Goal: Transaction & Acquisition: Subscribe to service/newsletter

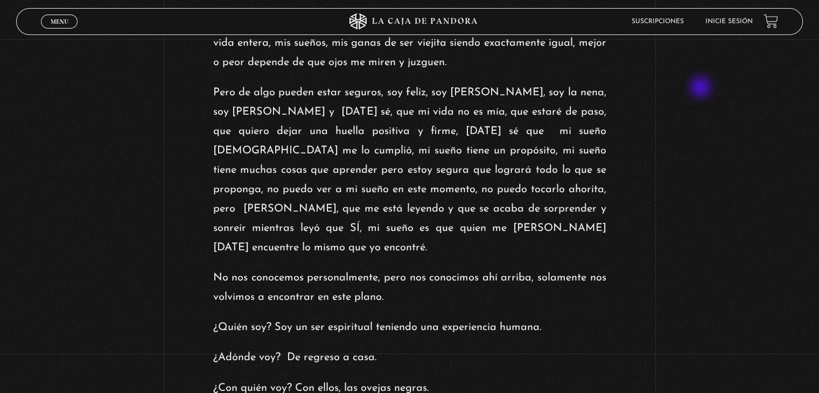
scroll to position [1776, 0]
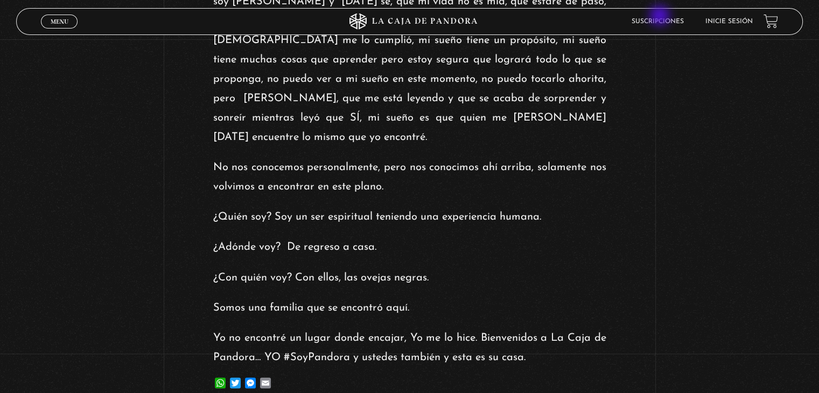
click at [660, 16] on li "Suscripciones" at bounding box center [657, 21] width 52 height 17
click at [661, 20] on link "Suscripciones" at bounding box center [657, 21] width 52 height 6
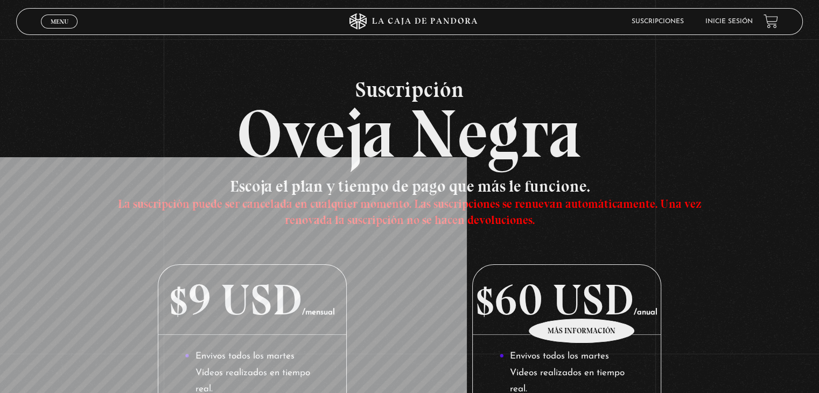
click at [582, 302] on p "$60 USD /anual" at bounding box center [566, 300] width 187 height 70
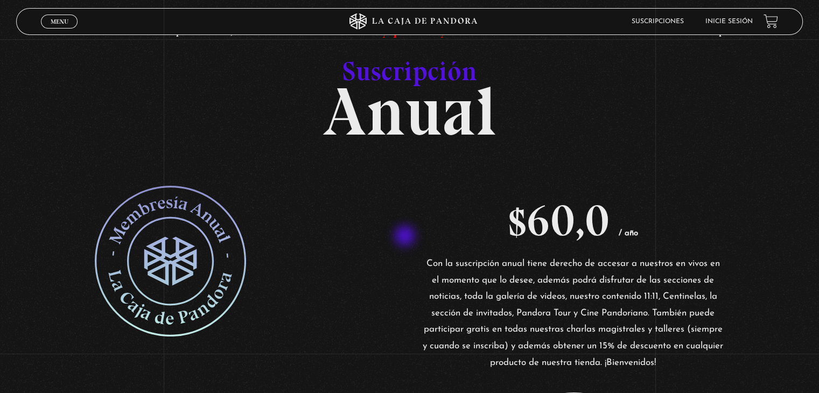
scroll to position [108, 0]
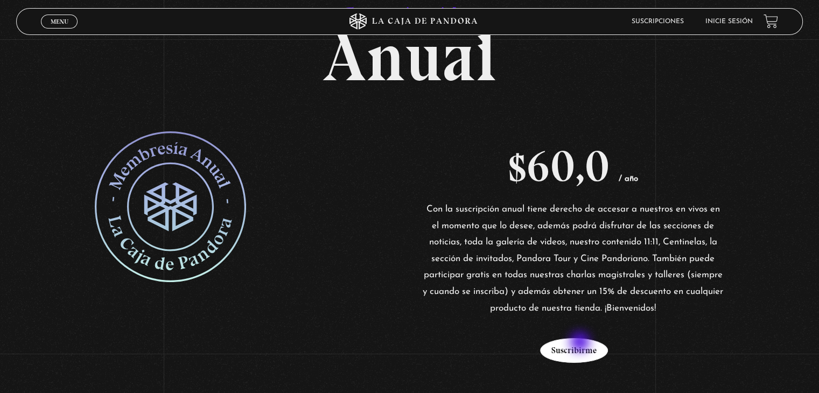
click at [581, 343] on button "Suscribirme" at bounding box center [574, 350] width 68 height 25
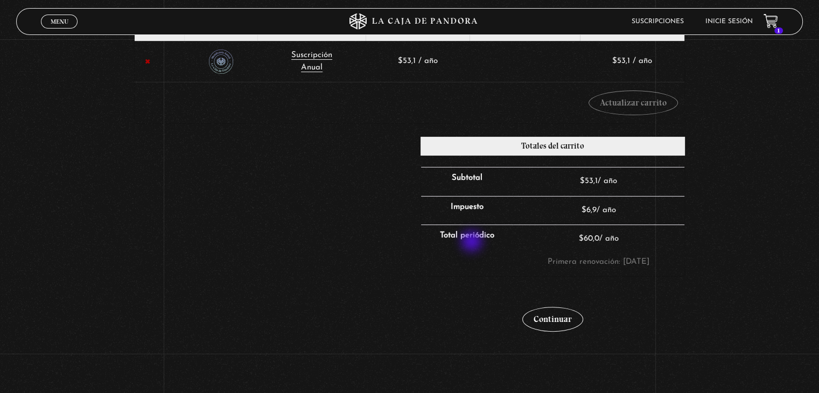
scroll to position [354, 0]
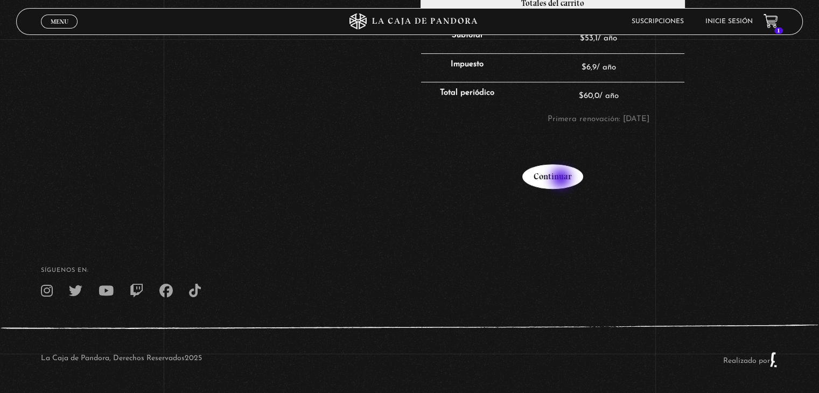
click at [562, 179] on link "Continuar" at bounding box center [552, 176] width 61 height 25
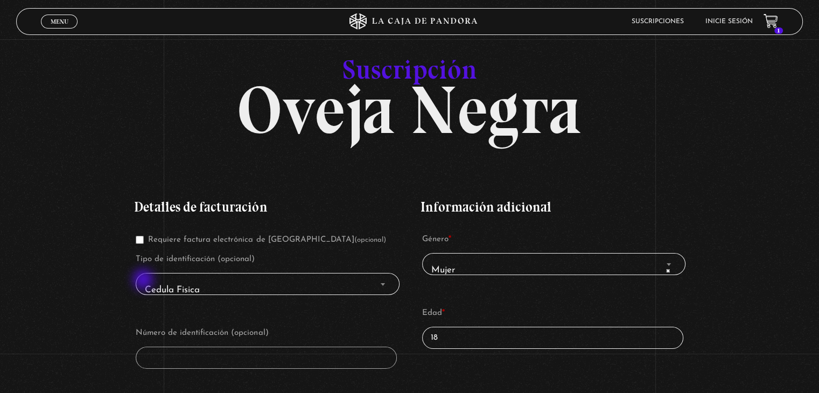
scroll to position [108, 0]
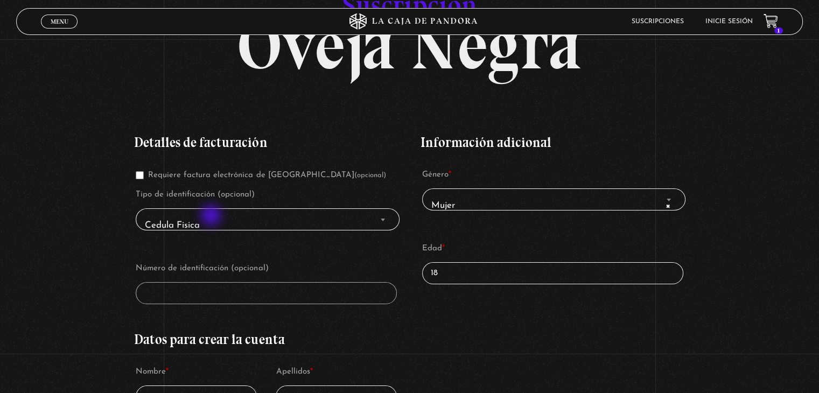
click at [212, 216] on span "Cedula Fisica" at bounding box center [267, 225] width 254 height 24
drag, startPoint x: 206, startPoint y: 219, endPoint x: 341, endPoint y: 233, distance: 136.4
click at [206, 219] on span "Cedula Fisica" at bounding box center [267, 225] width 254 height 24
click at [434, 284] on p "Edad * 18" at bounding box center [552, 262] width 264 height 47
click at [445, 270] on input "18" at bounding box center [552, 273] width 261 height 22
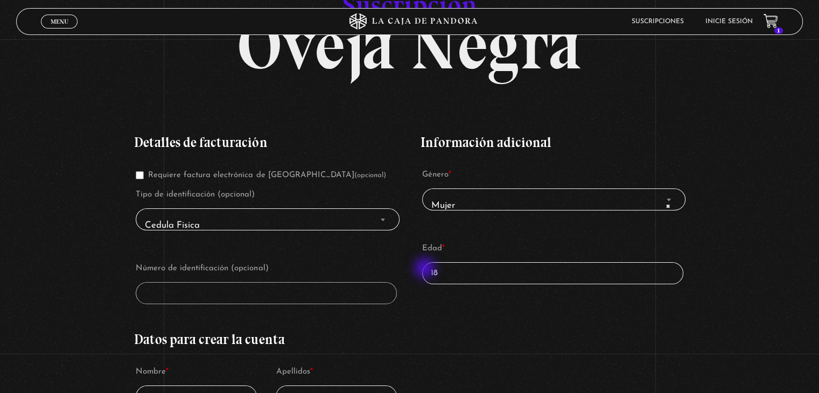
drag, startPoint x: 445, startPoint y: 270, endPoint x: 425, endPoint y: 269, distance: 19.9
click at [425, 269] on p "Edad * 18" at bounding box center [552, 262] width 264 height 47
type input "36"
click at [172, 304] on p "Número de identificación (opcional)" at bounding box center [266, 282] width 264 height 47
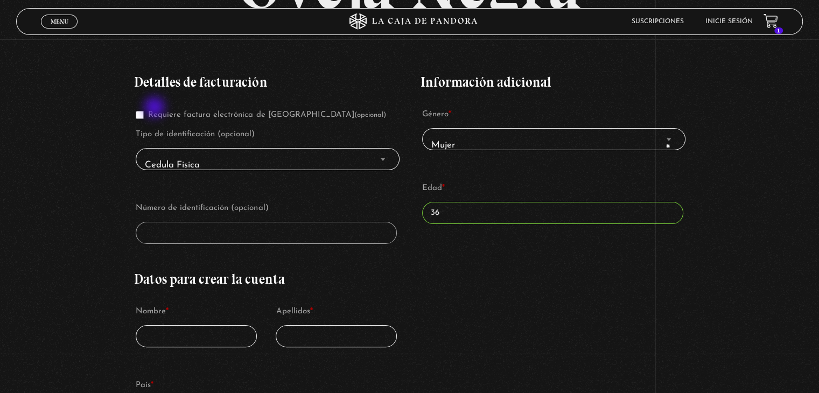
scroll to position [161, 0]
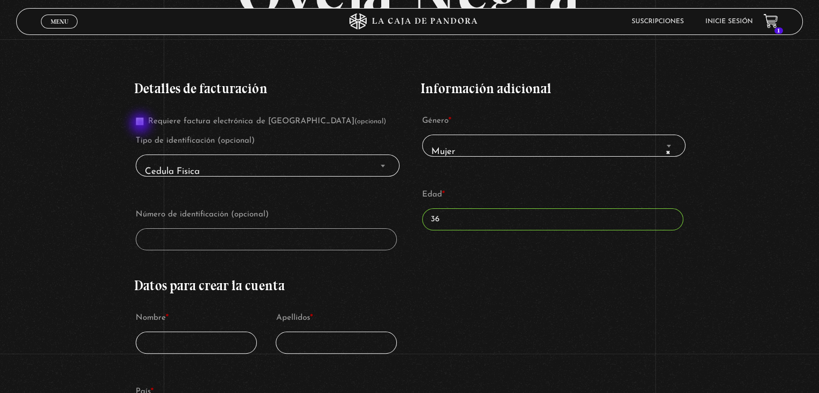
click at [142, 124] on input "Requiere factura electrónica de Costa Rica (opcional)" at bounding box center [140, 121] width 8 height 8
click at [143, 118] on input "Requiere factura electrónica de Costa Rica (opcional)" at bounding box center [140, 121] width 8 height 8
checkbox input "false"
click at [168, 165] on span "Cedula Fisica" at bounding box center [267, 171] width 254 height 24
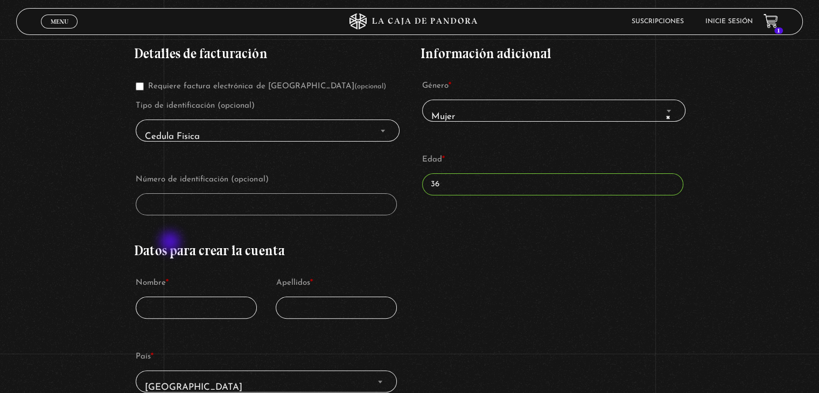
scroll to position [269, 0]
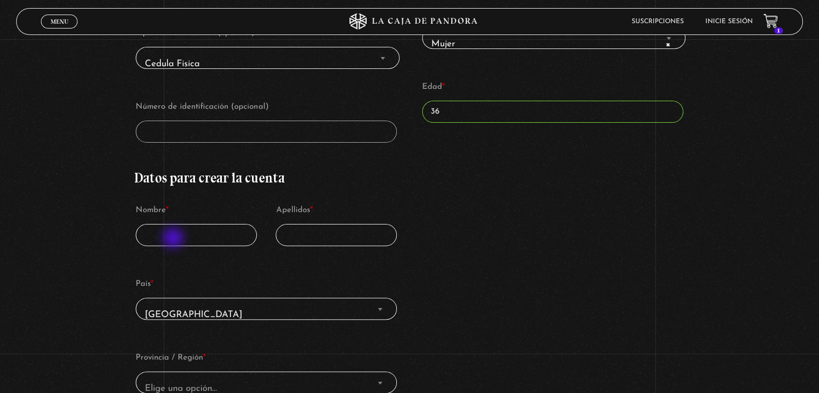
click at [174, 239] on input "Nombre *" at bounding box center [196, 235] width 121 height 22
type input "Keilyn"
click at [319, 237] on input "Apellidos *" at bounding box center [336, 235] width 121 height 22
type input "Picado Cerdas"
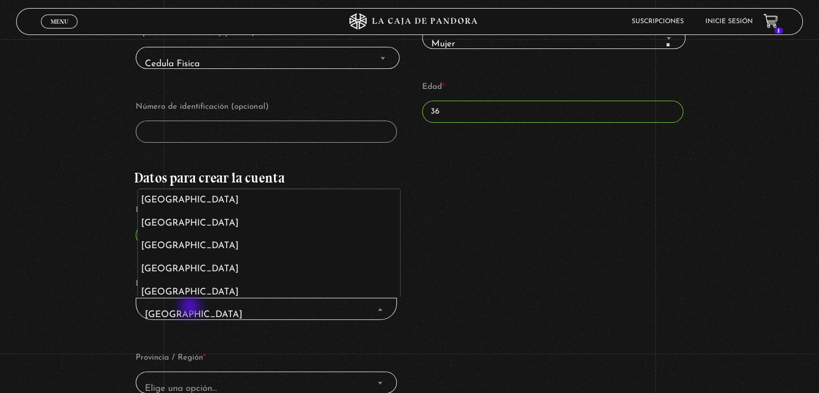
click at [191, 307] on span "Costa Rica" at bounding box center [265, 315] width 251 height 24
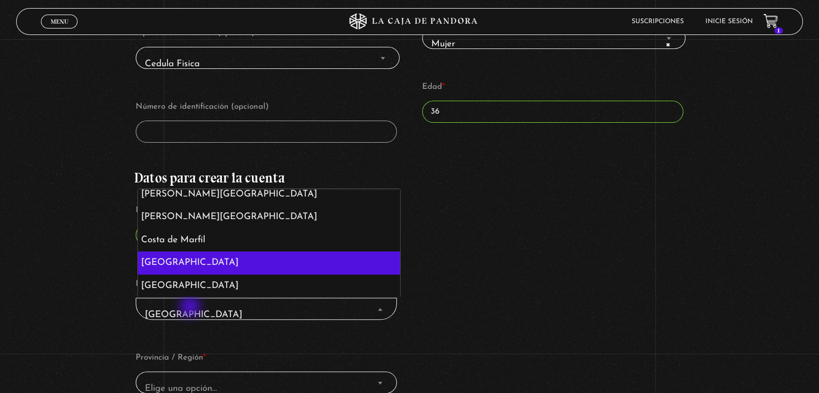
click at [191, 307] on span "Costa Rica" at bounding box center [265, 315] width 251 height 24
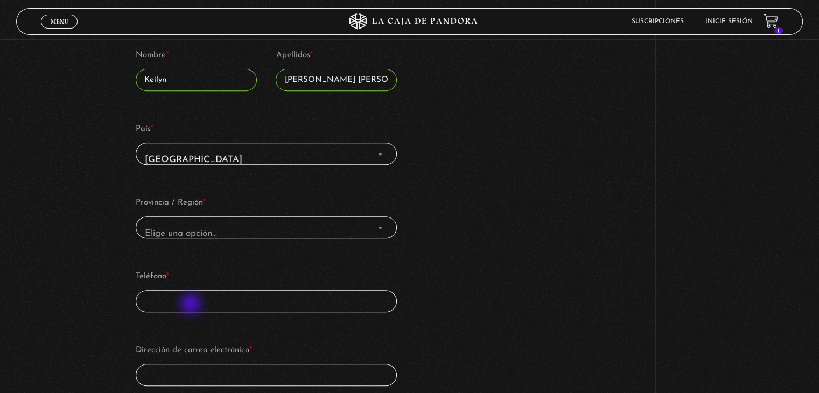
scroll to position [431, 0]
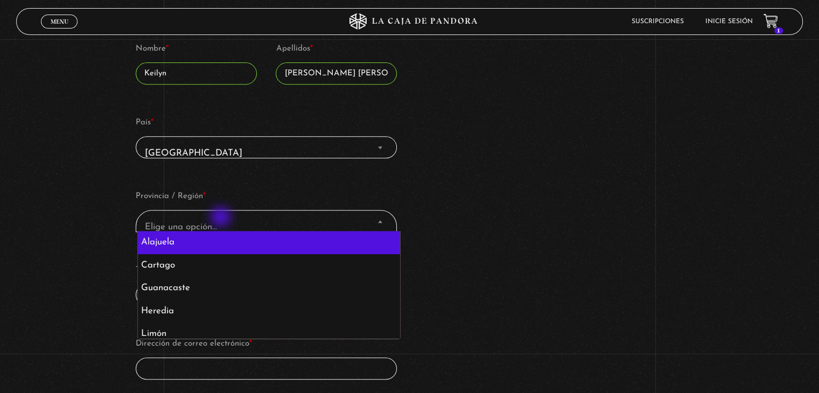
click at [222, 218] on span "Elige una opción…" at bounding box center [265, 227] width 251 height 24
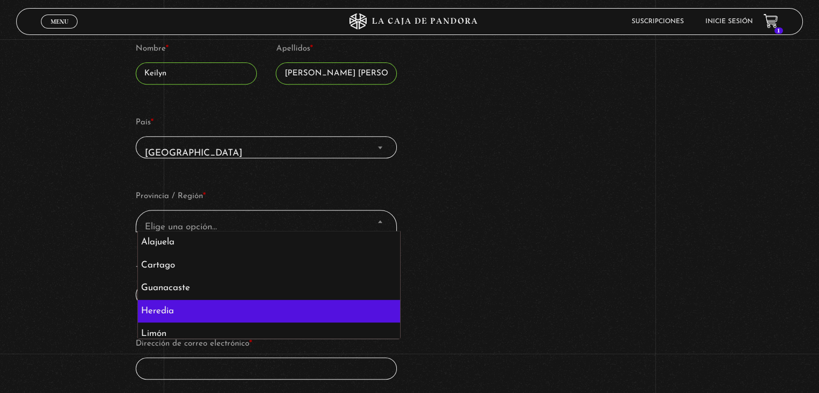
select select "CR-H"
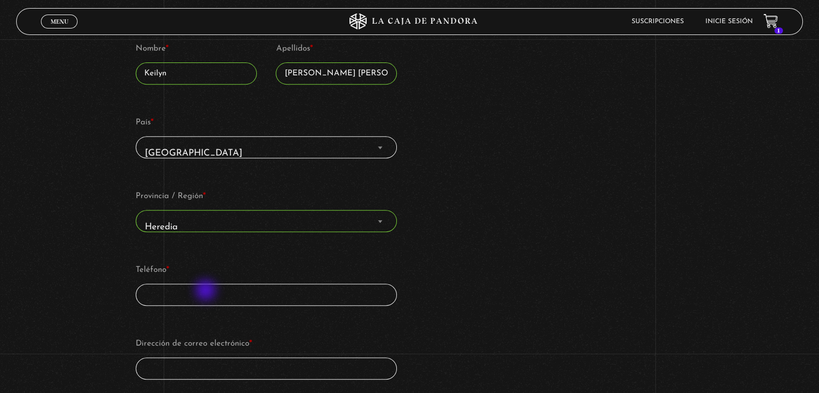
click at [207, 291] on input "Teléfono *" at bounding box center [266, 295] width 261 height 22
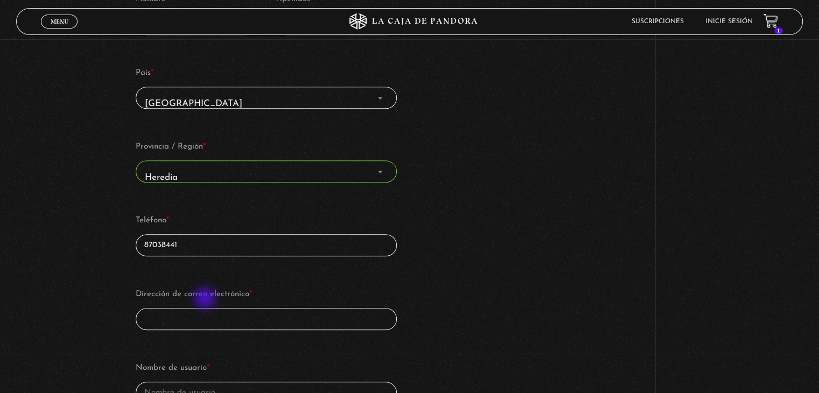
scroll to position [538, 0]
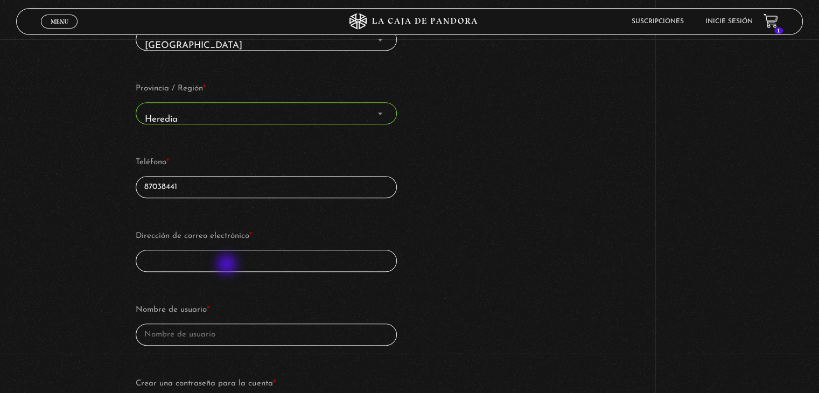
type input "87038441"
click at [228, 261] on input "Dirección de correo electrónico *" at bounding box center [266, 261] width 261 height 22
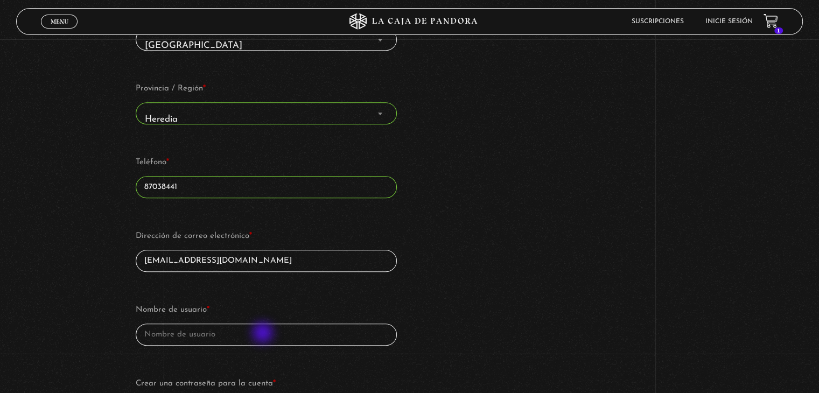
type input "keypc18@hotmail.com"
click at [264, 334] on input "Nombre de usuario *" at bounding box center [266, 334] width 261 height 22
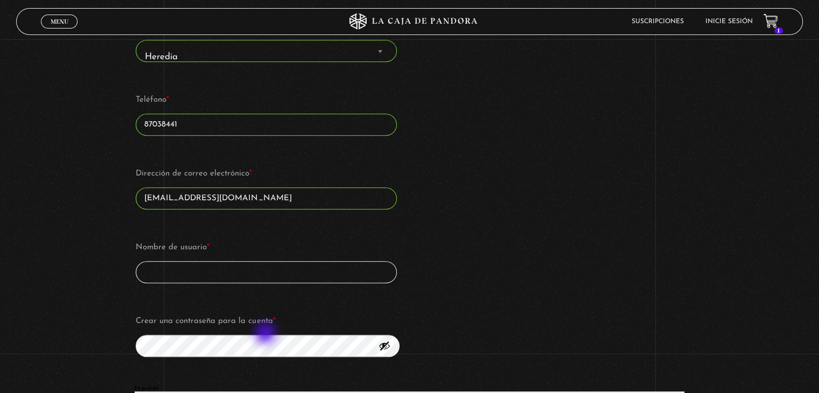
scroll to position [646, 0]
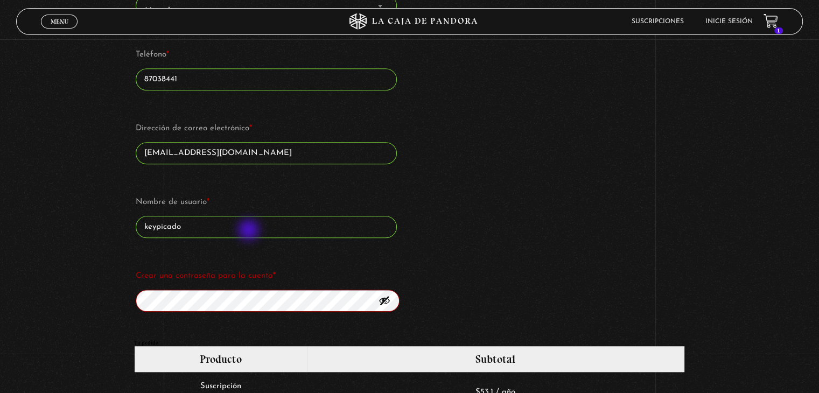
click at [250, 231] on input "keypicado" at bounding box center [266, 227] width 261 height 22
click at [252, 229] on input "keypicadoc" at bounding box center [266, 227] width 261 height 22
type input "keypicado"
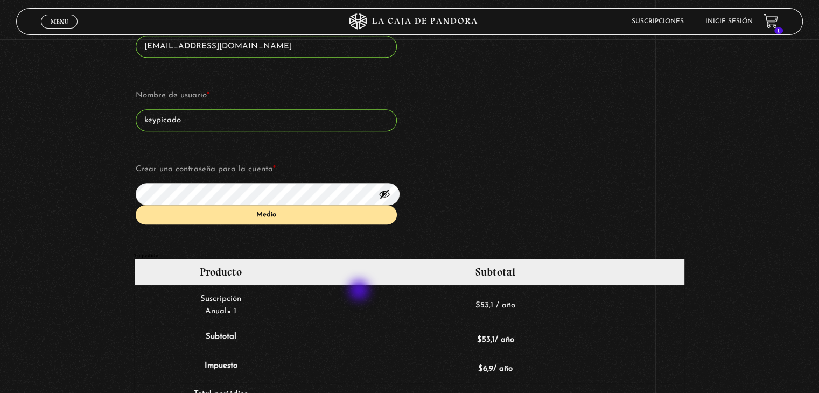
scroll to position [754, 0]
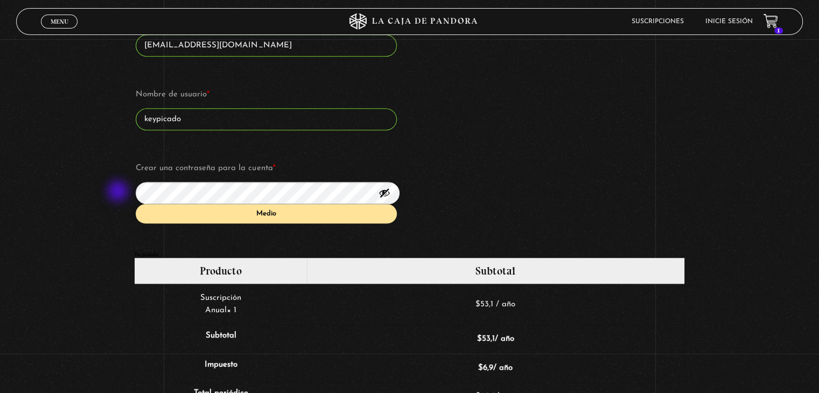
click at [109, 192] on div "Suscripción Oveja Negra Si ya eres cliente, por favor, rellena tus datos a cont…" at bounding box center [409, 79] width 819 height 1508
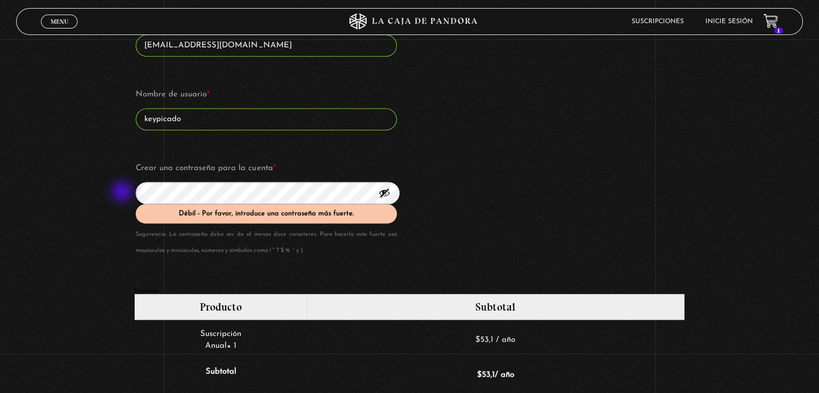
click at [123, 193] on div "Suscripción Oveja Negra Si ya eres cliente, por favor, rellena tus datos a cont…" at bounding box center [409, 97] width 819 height 1544
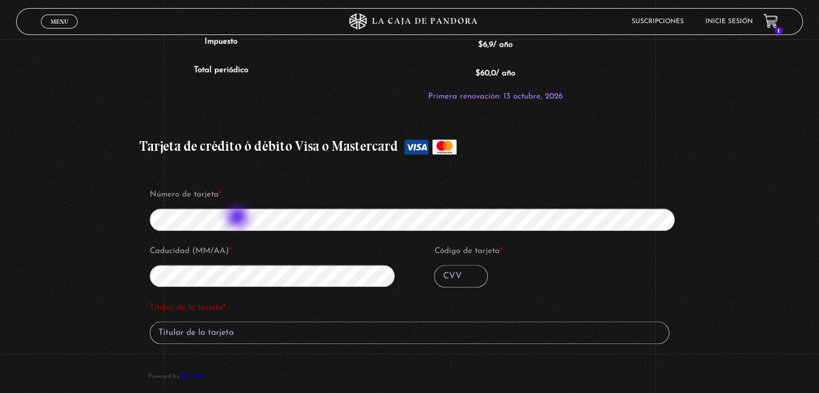
scroll to position [861, 0]
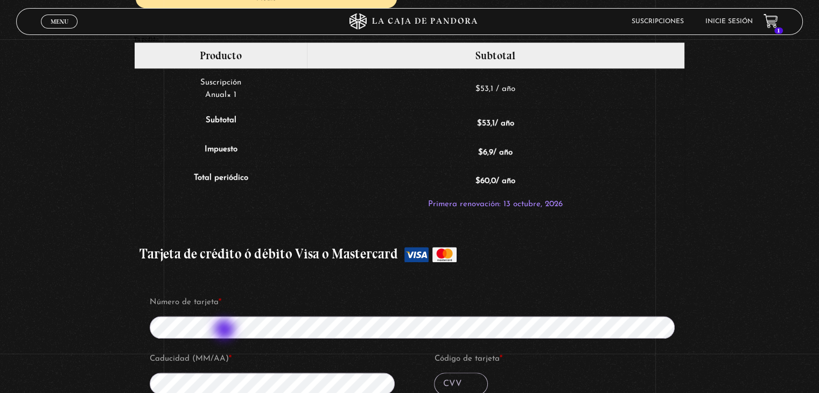
scroll to position [1077, 0]
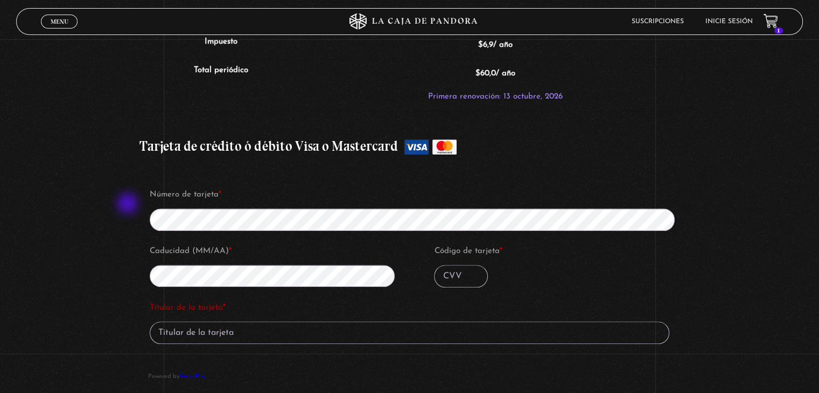
click at [458, 270] on input "Código de tarjeta *" at bounding box center [461, 276] width 54 height 23
type input "441"
click at [250, 329] on input "Titular de la tarjeta *" at bounding box center [409, 332] width 519 height 23
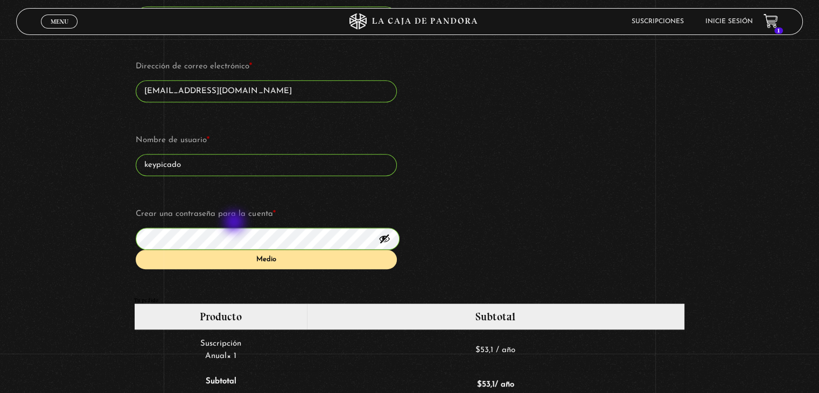
scroll to position [700, 0]
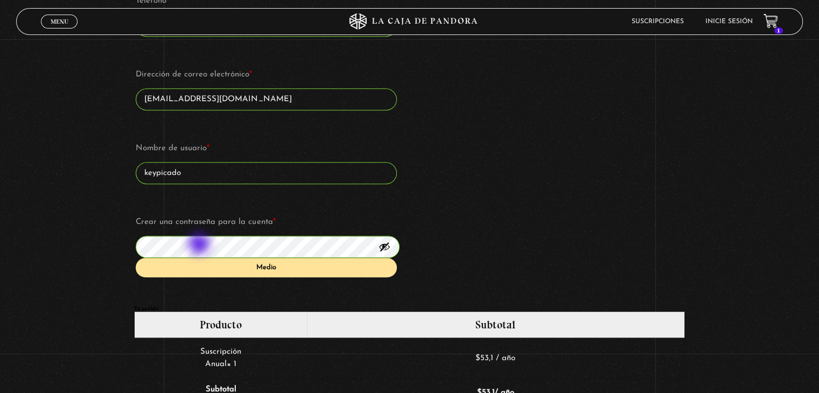
type input "Keilyn Picado C"
click at [135, 242] on p "Crear una contraseña para la cuenta * Medio" at bounding box center [266, 246] width 264 height 66
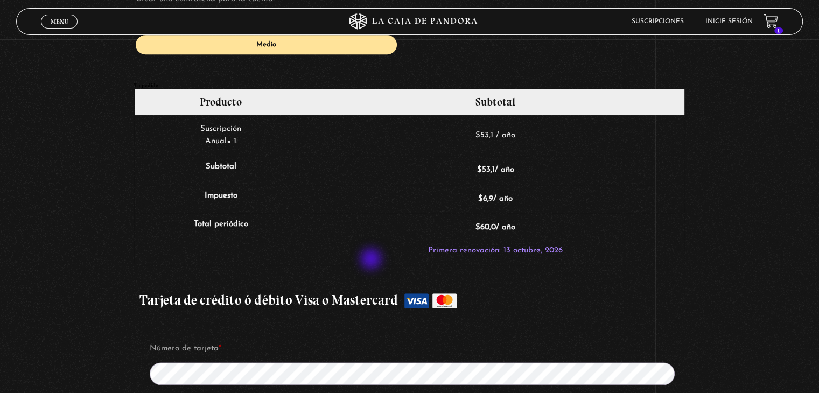
scroll to position [1238, 0]
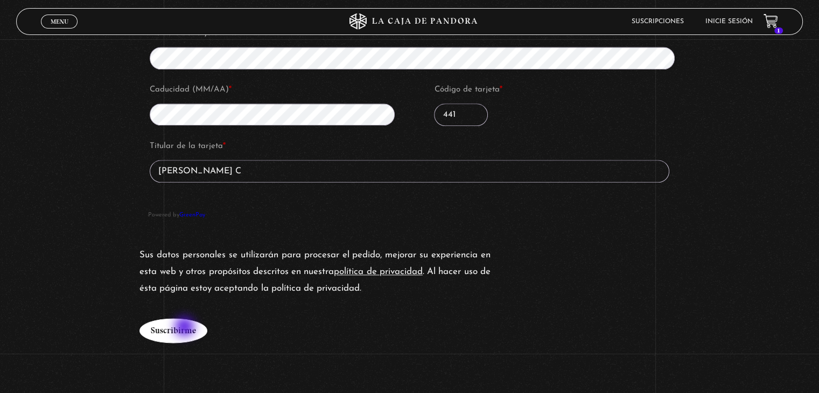
click at [186, 328] on button "Suscribirme" at bounding box center [173, 330] width 68 height 25
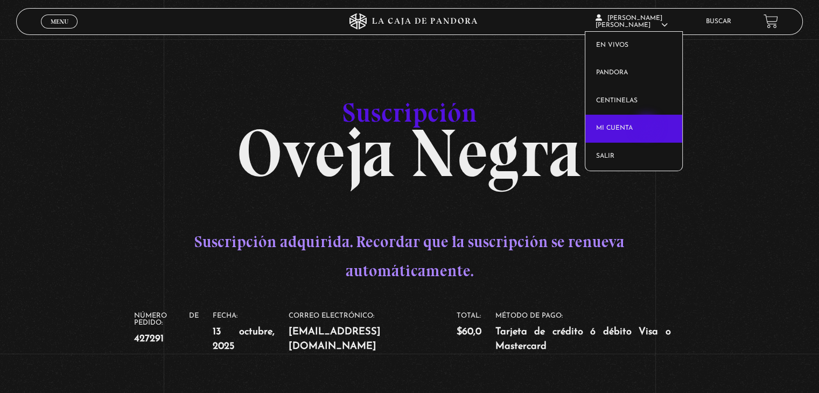
click at [648, 125] on link "Mi cuenta" at bounding box center [633, 129] width 97 height 28
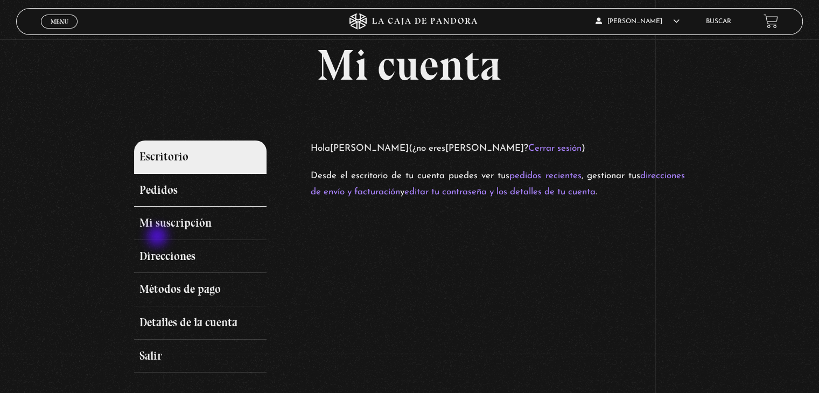
scroll to position [54, 0]
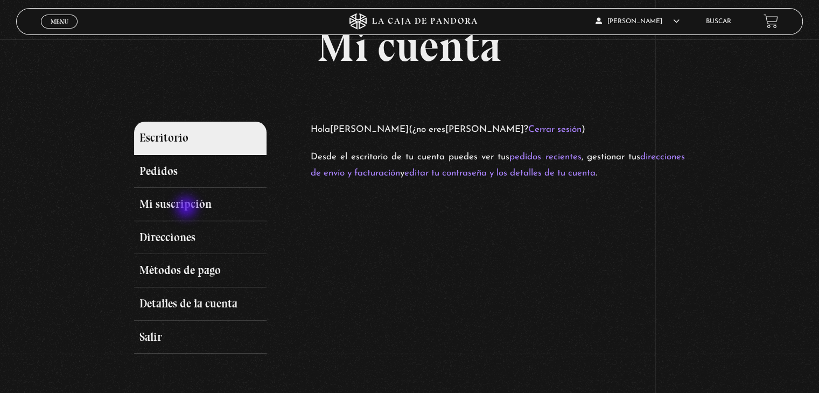
click at [187, 208] on link "Mi suscripción" at bounding box center [200, 204] width 132 height 33
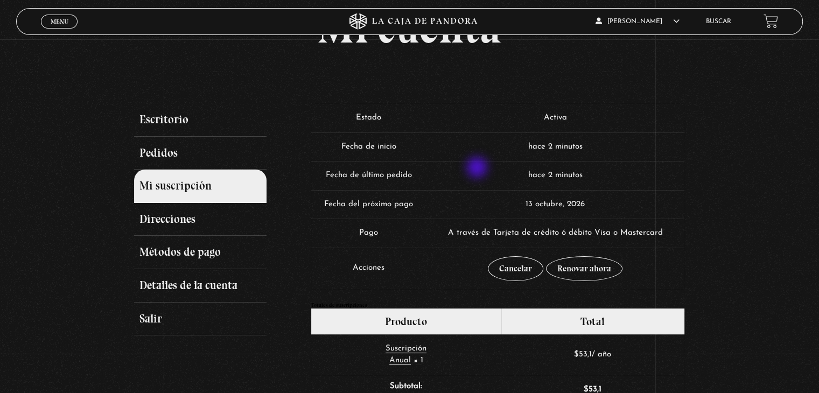
scroll to position [54, 0]
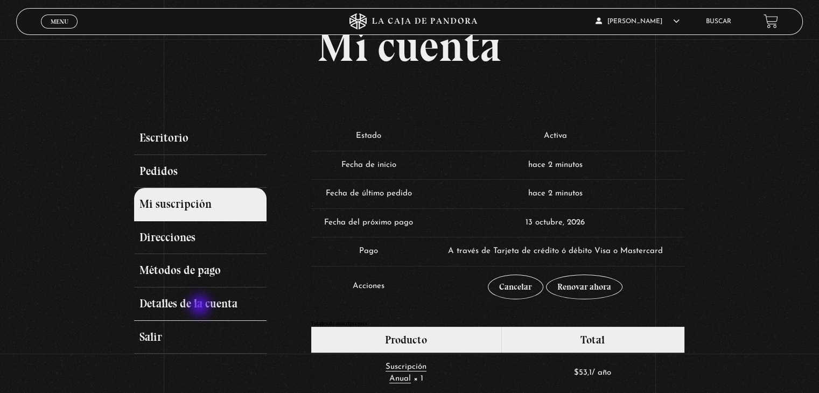
click at [201, 306] on link "Detalles de la cuenta" at bounding box center [200, 303] width 132 height 33
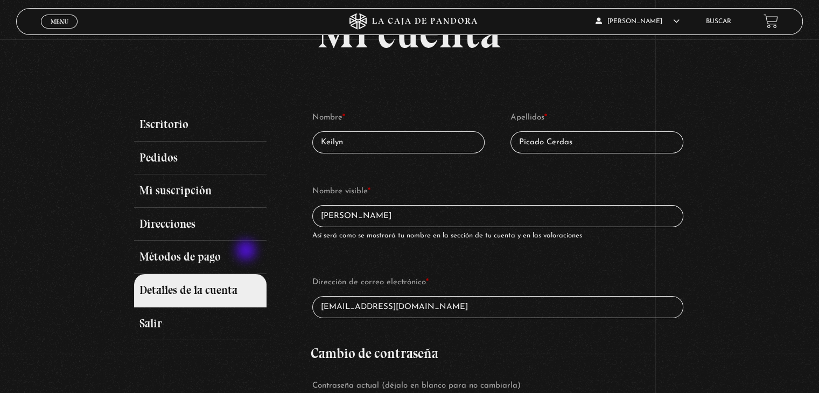
scroll to position [13, 0]
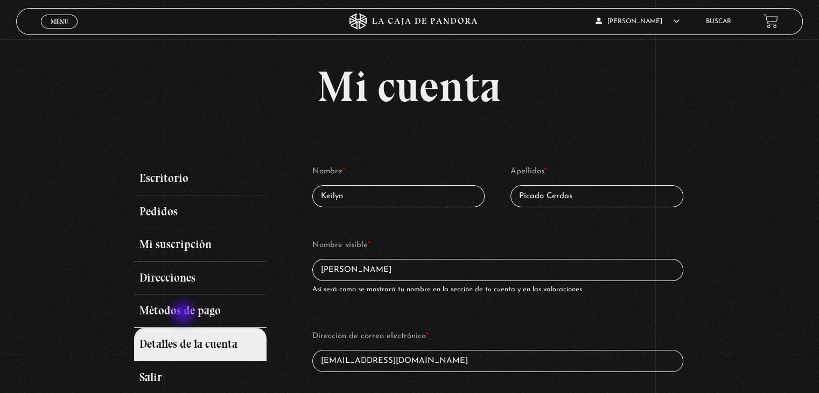
click at [185, 314] on link "Métodos de pago" at bounding box center [200, 310] width 132 height 33
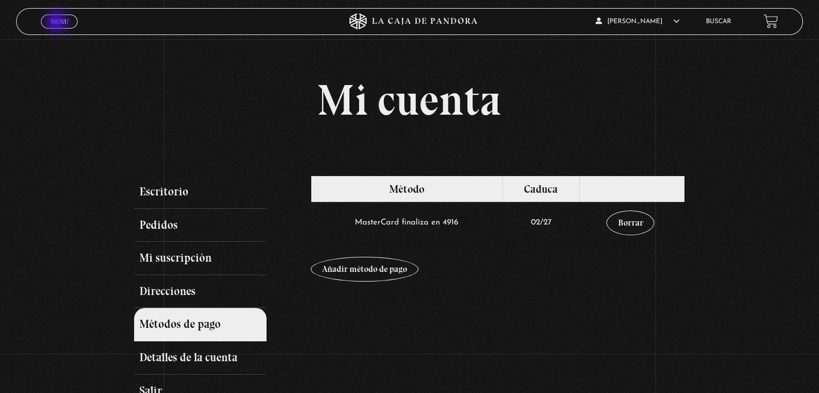
click at [59, 16] on link "Menu Cerrar" at bounding box center [59, 22] width 37 height 14
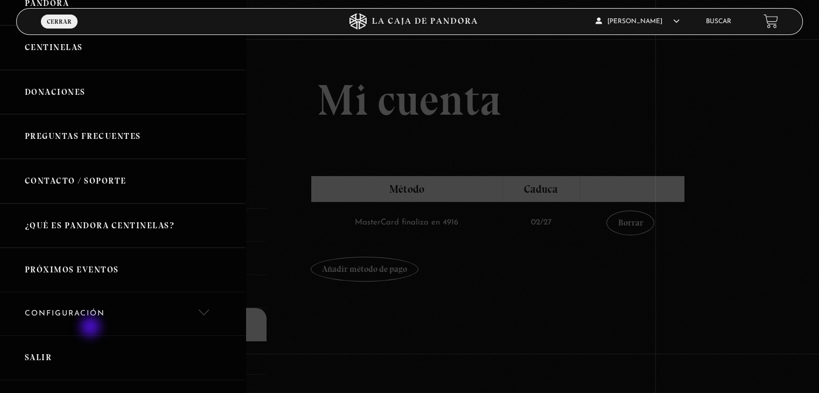
scroll to position [161, 0]
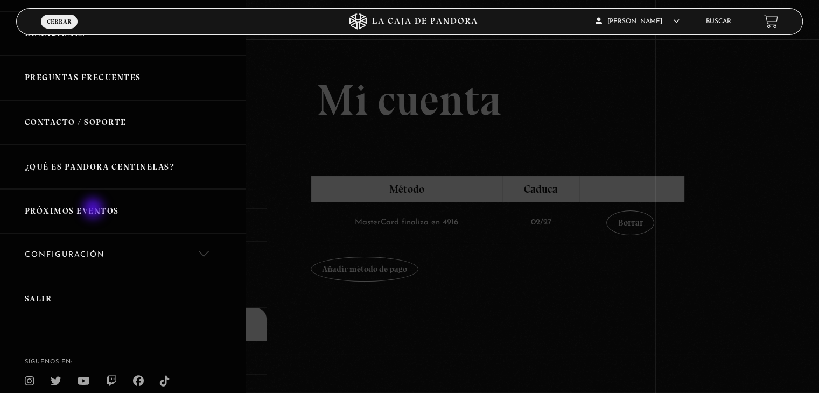
click at [94, 208] on link "Próximos Eventos" at bounding box center [122, 211] width 245 height 45
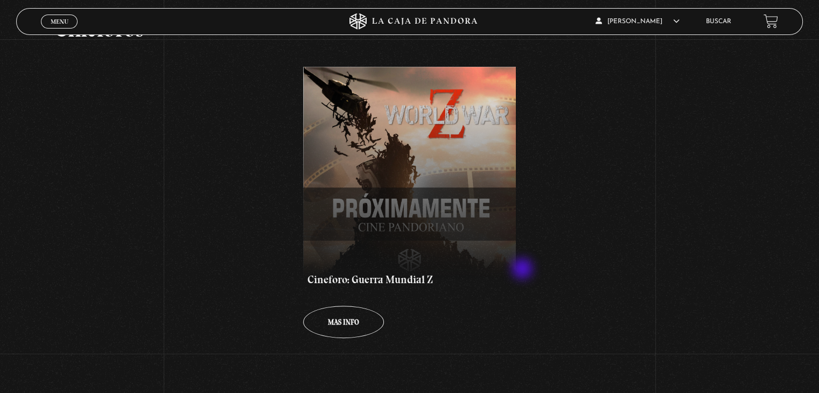
scroll to position [269, 0]
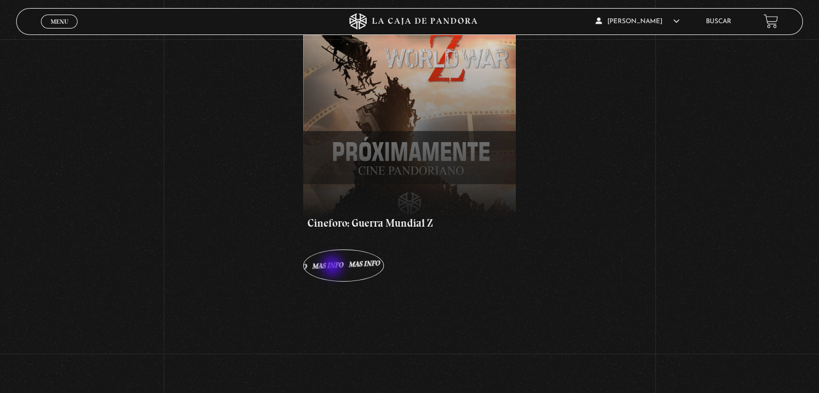
click at [333, 267] on span "Mas info" at bounding box center [343, 265] width 31 height 7
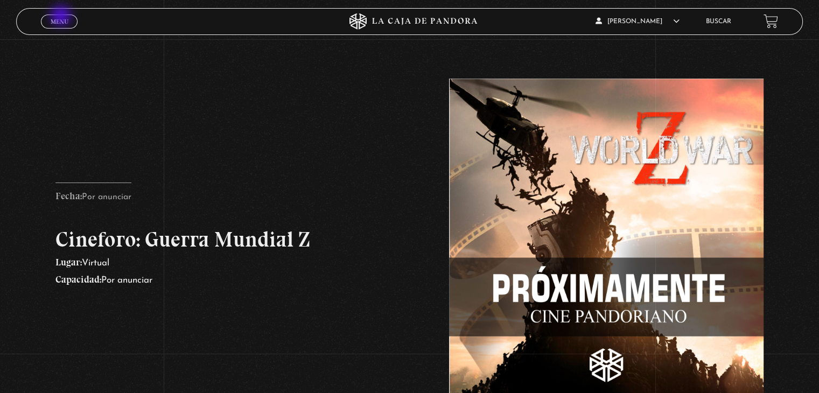
click at [64, 19] on span "Menu" at bounding box center [60, 21] width 18 height 6
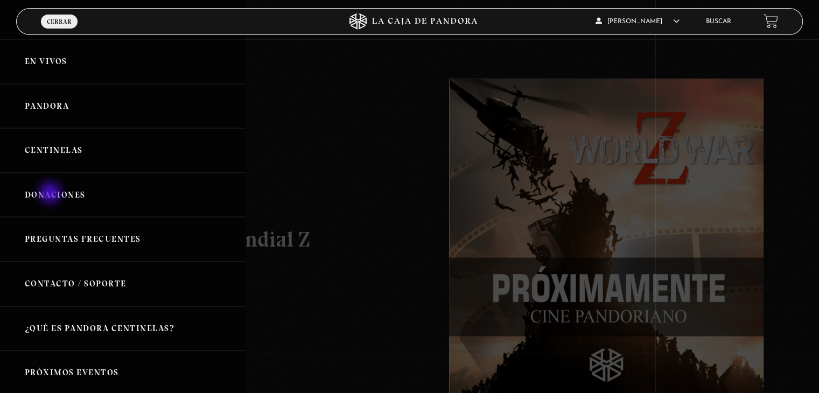
click at [51, 194] on link "Donaciones" at bounding box center [122, 195] width 245 height 45
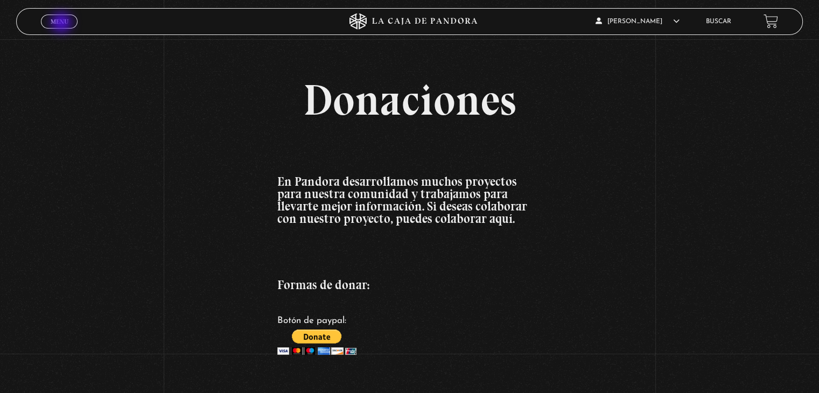
click at [61, 18] on span "Menu" at bounding box center [60, 21] width 18 height 6
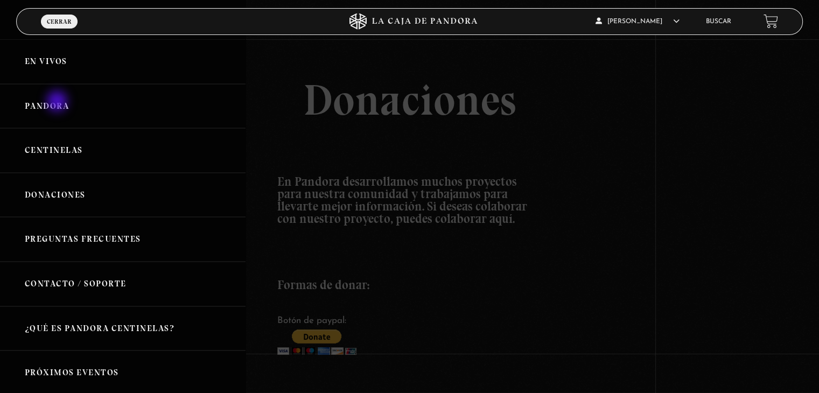
click at [58, 102] on link "Pandora" at bounding box center [122, 106] width 245 height 45
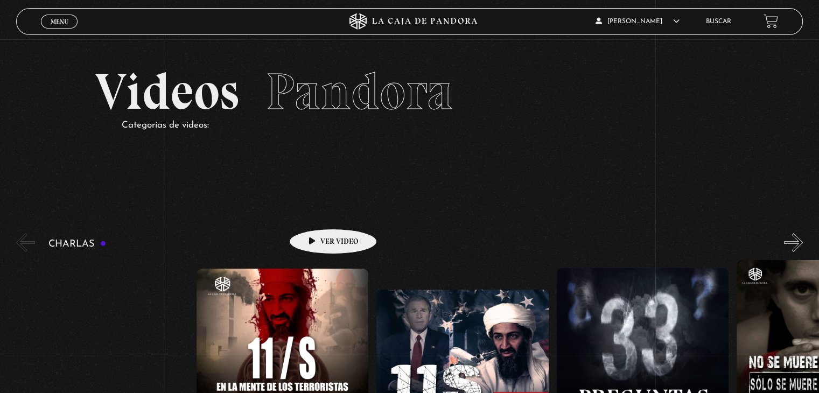
scroll to position [108, 0]
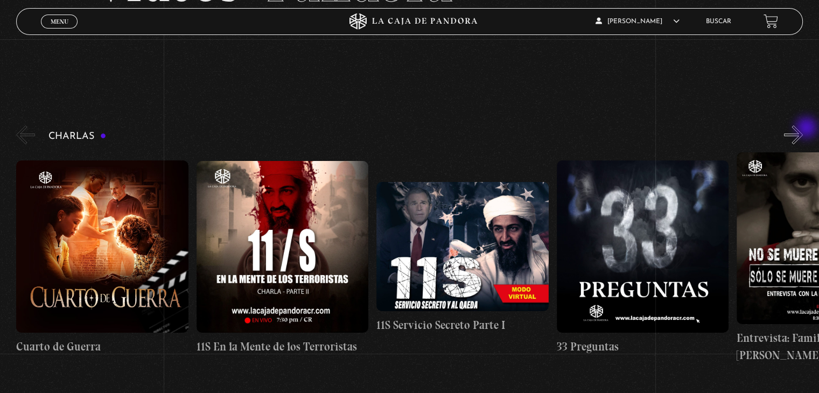
click at [803, 129] on button "»" at bounding box center [793, 134] width 19 height 19
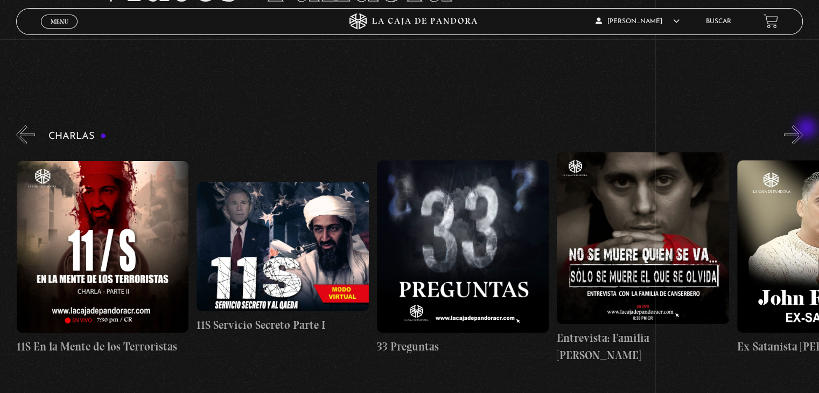
click at [803, 129] on button "»" at bounding box center [793, 134] width 19 height 19
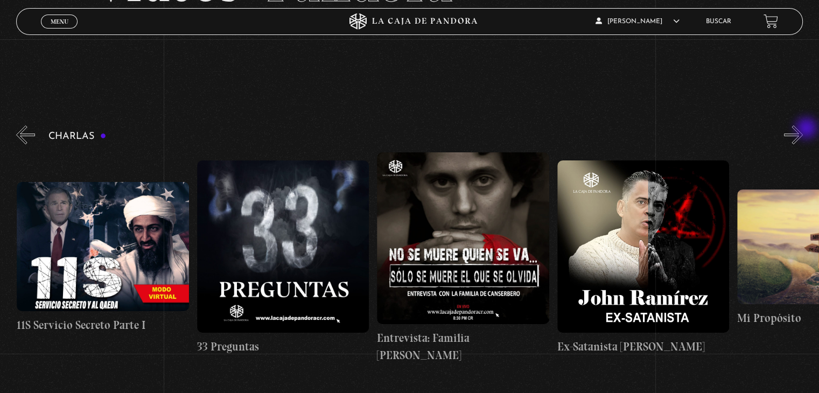
scroll to position [0, 360]
click at [803, 136] on button "»" at bounding box center [793, 134] width 19 height 19
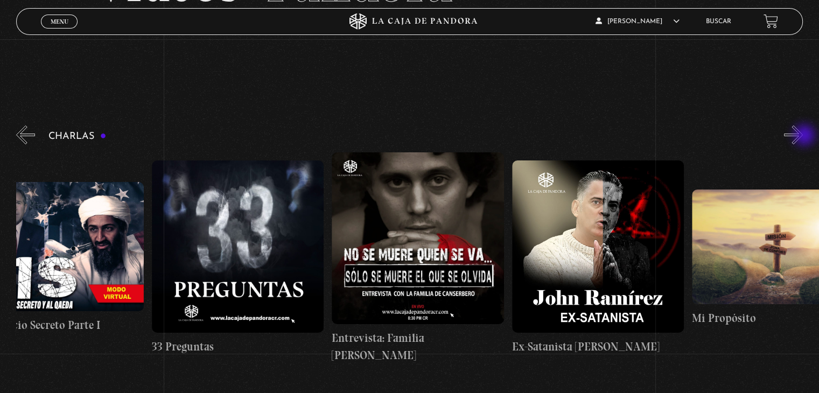
scroll to position [0, 449]
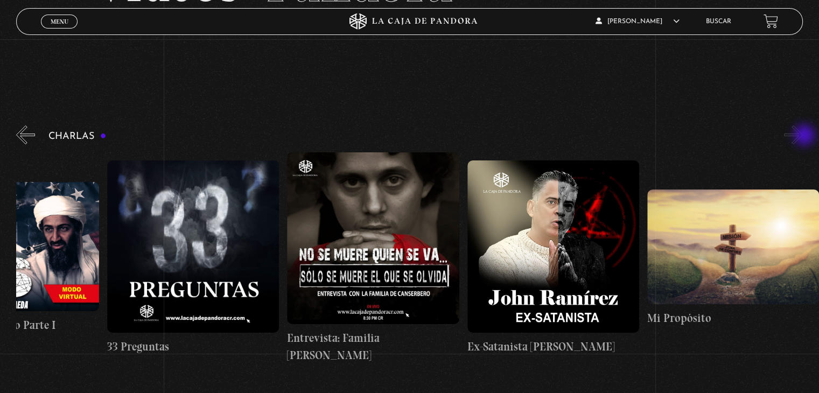
click at [803, 136] on button "»" at bounding box center [793, 134] width 19 height 19
click at [65, 20] on span "Menu" at bounding box center [60, 21] width 18 height 6
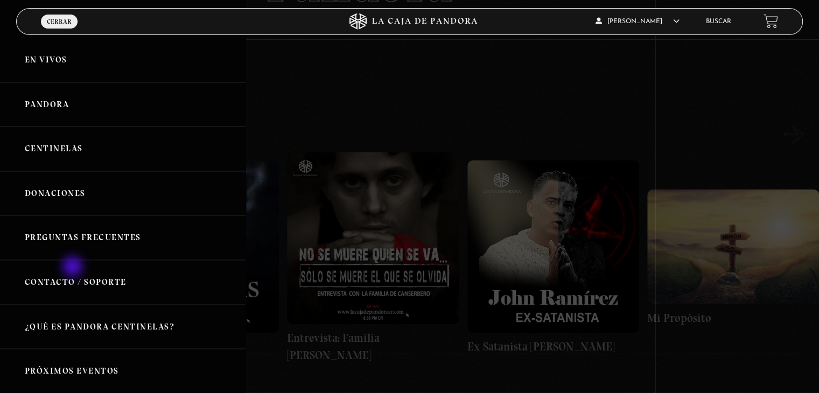
scroll to position [0, 0]
click at [43, 102] on link "Pandora" at bounding box center [122, 106] width 245 height 45
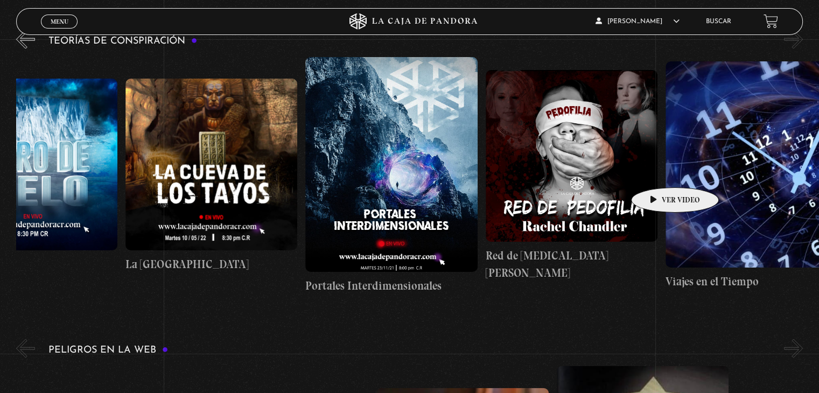
scroll to position [0, 449]
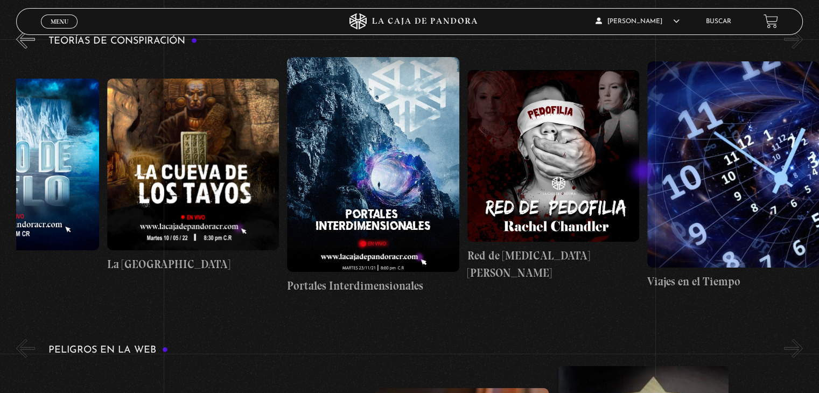
drag, startPoint x: 762, startPoint y: 160, endPoint x: 644, endPoint y: 173, distance: 119.1
click at [644, 173] on div "Arca de la Alianza Desclasificado Naves Nodrizas Muro de Hielo La [GEOGRAPHIC_D…" at bounding box center [197, 175] width 1260 height 237
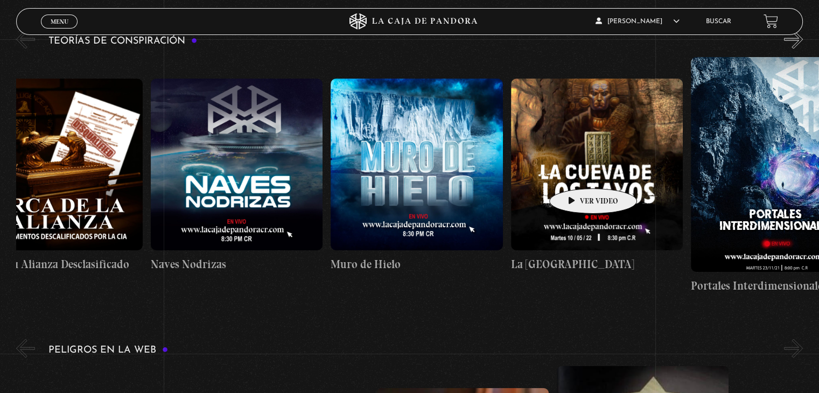
scroll to position [0, 0]
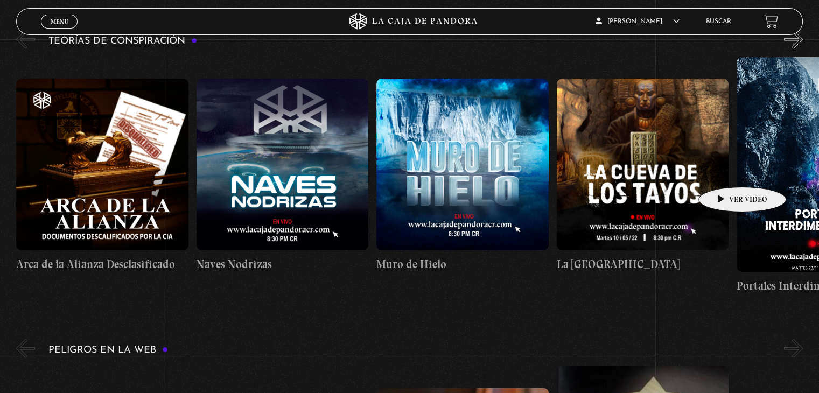
drag, startPoint x: 291, startPoint y: 174, endPoint x: 725, endPoint y: 171, distance: 434.4
click at [725, 171] on div "Arca de la Alianza Desclasificado Naves Nodrizas Muro de Hielo La [GEOGRAPHIC_D…" at bounding box center [646, 175] width 1260 height 237
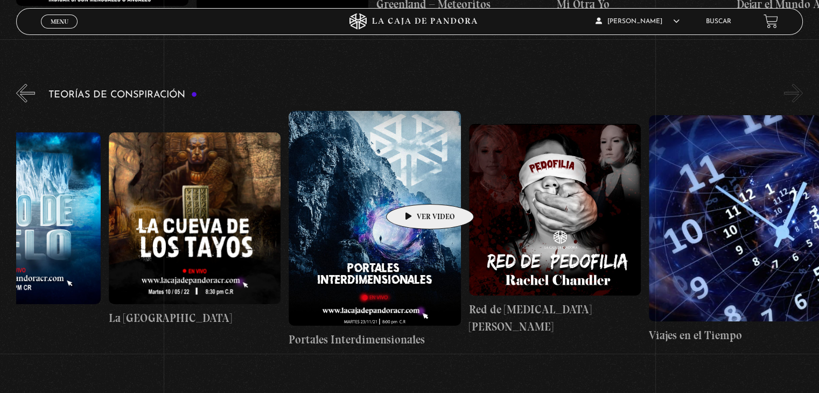
scroll to position [0, 449]
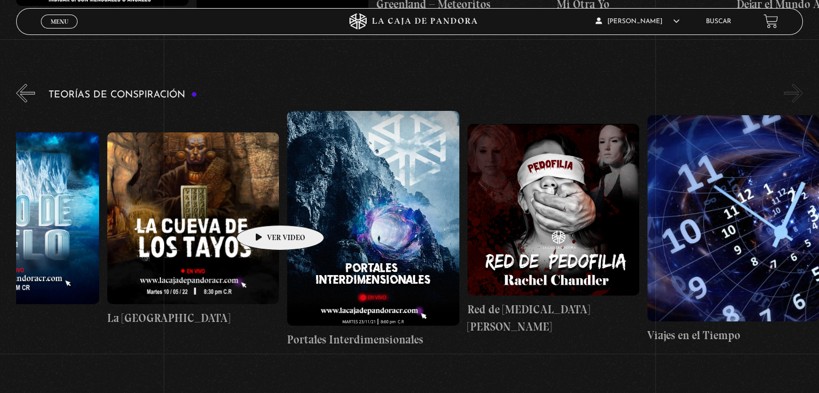
drag, startPoint x: 509, startPoint y: 178, endPoint x: 259, endPoint y: 209, distance: 251.8
click at [259, 209] on div "Arca de la Alianza Desclasificado Naves Nodrizas Muro de Hielo La [GEOGRAPHIC_D…" at bounding box center [197, 229] width 1260 height 237
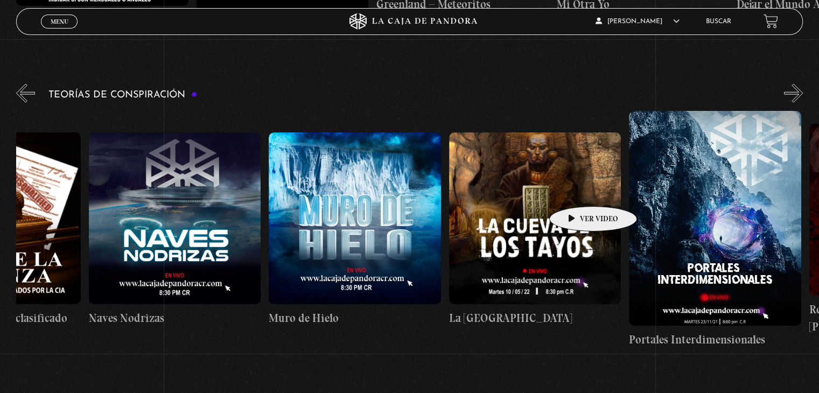
scroll to position [0, 0]
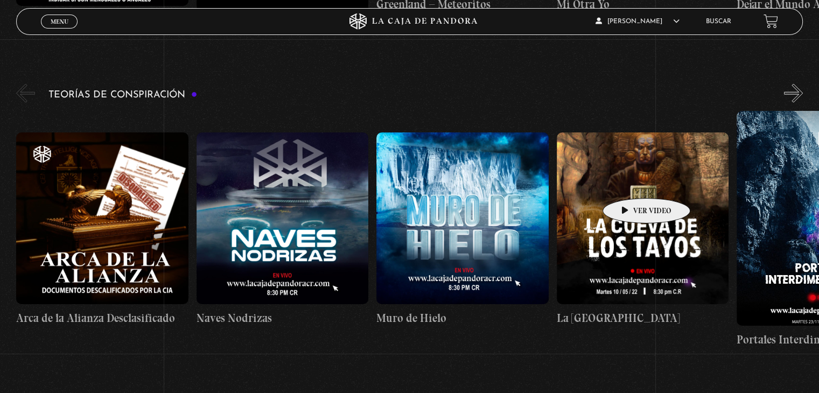
drag, startPoint x: 509, startPoint y: 193, endPoint x: 638, endPoint y: 180, distance: 129.8
click at [644, 179] on div "Arca de la Alianza Desclasificado Naves Nodrizas Muro de Hielo La [GEOGRAPHIC_D…" at bounding box center [646, 229] width 1260 height 237
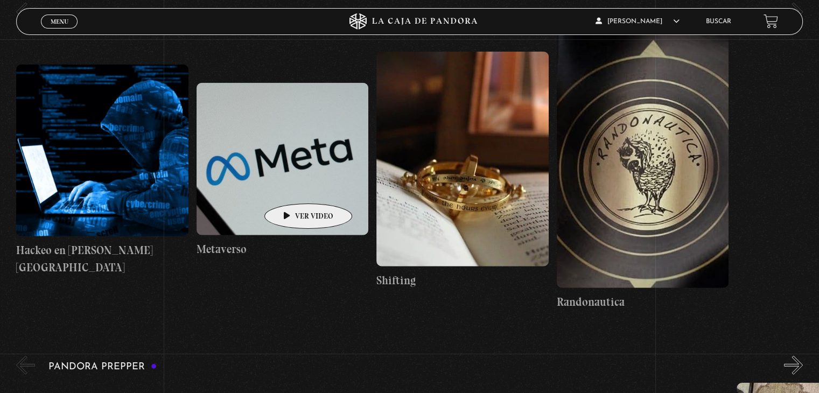
scroll to position [2691, 0]
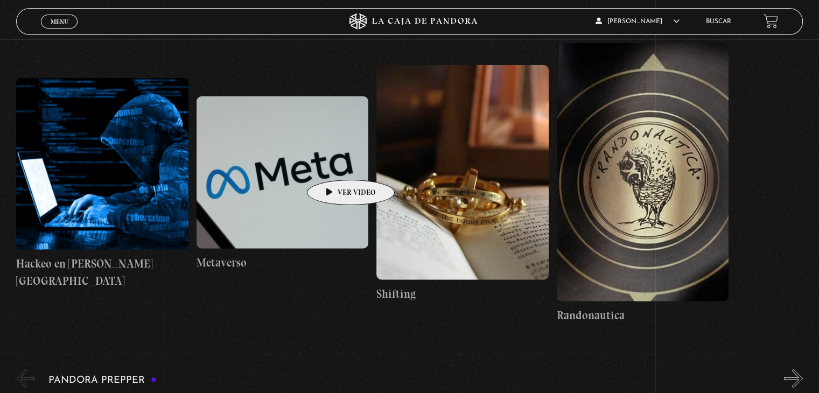
drag, startPoint x: 171, startPoint y: 164, endPoint x: 338, endPoint y: 162, distance: 166.9
click at [336, 163] on div "Hackeo en Costa Rica Metaverso Shifting Randonautica" at bounding box center [376, 183] width 720 height 280
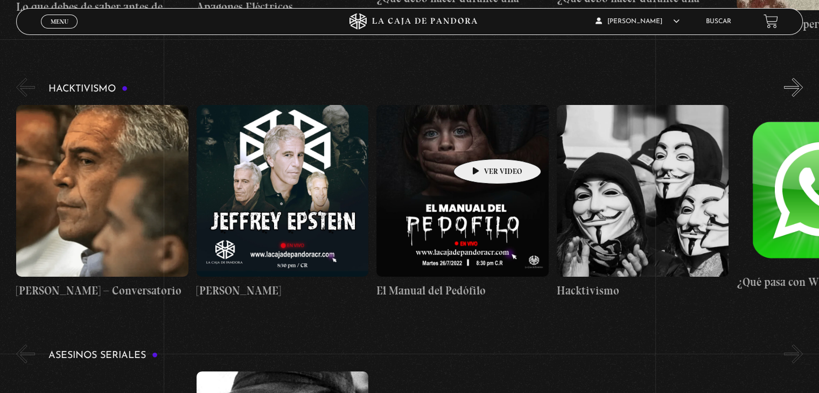
scroll to position [0, 89]
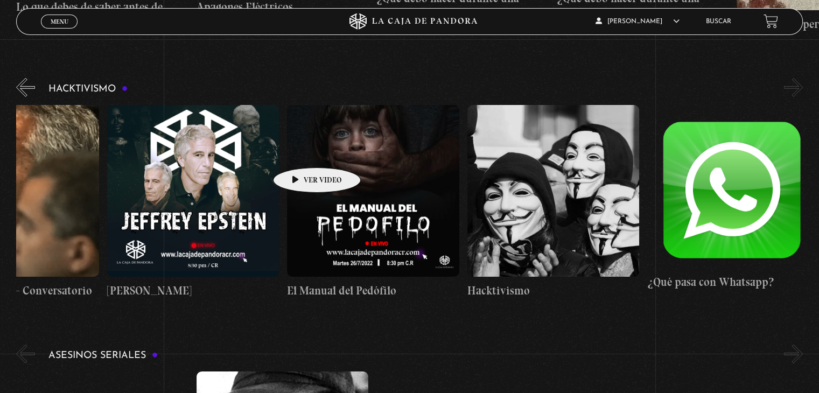
drag, startPoint x: 480, startPoint y: 143, endPoint x: 291, endPoint y: 151, distance: 189.1
click at [291, 151] on figure at bounding box center [373, 191] width 172 height 172
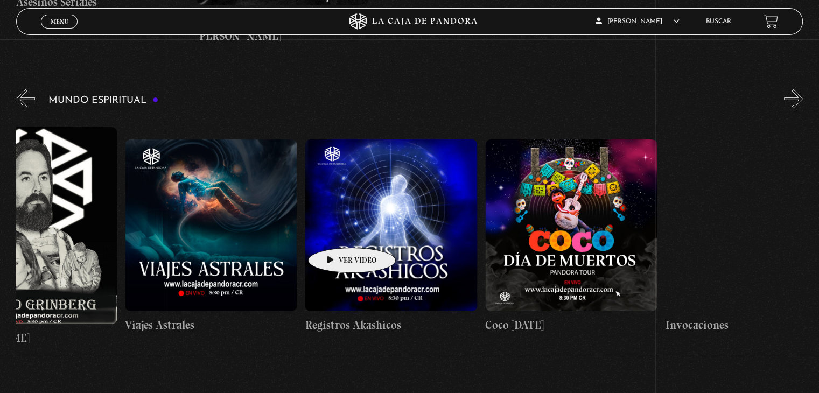
scroll to position [0, 0]
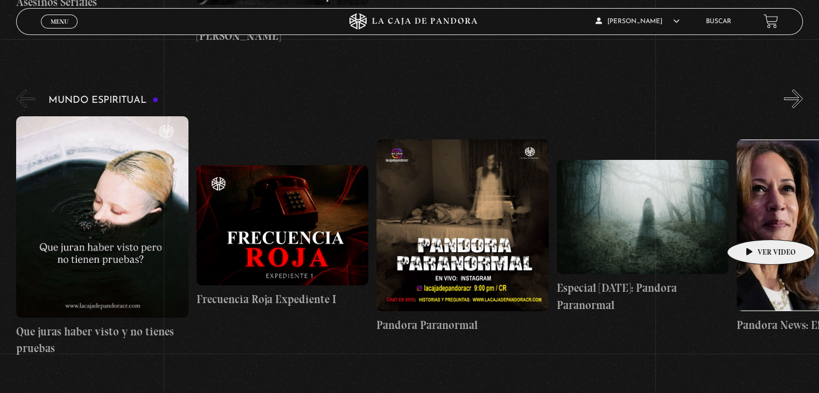
drag, startPoint x: 653, startPoint y: 166, endPoint x: 595, endPoint y: 227, distance: 84.1
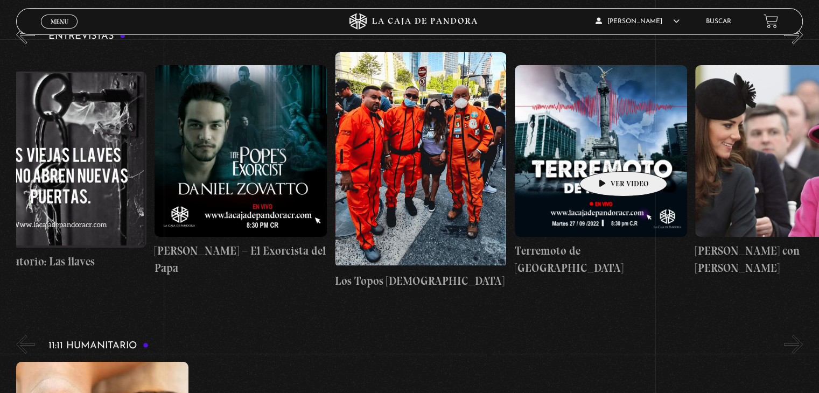
scroll to position [0, 128]
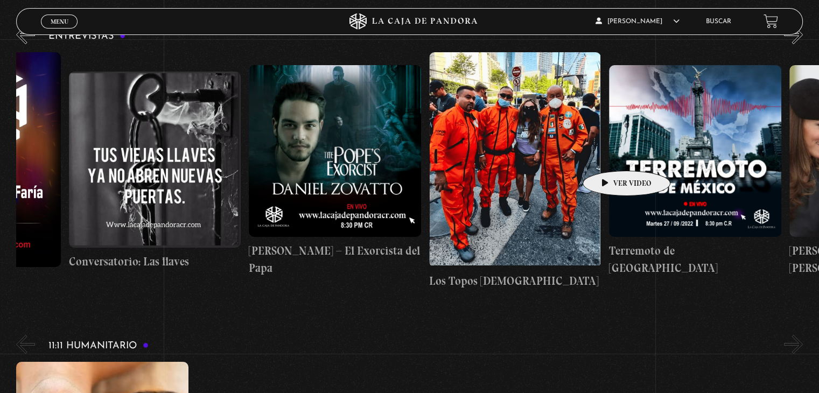
drag, startPoint x: 667, startPoint y: 138, endPoint x: 609, endPoint y: 154, distance: 60.3
click at [609, 154] on div "Maria Gabriela de Faria Conversatorio: Las llaves Daniel Zovatto – El Exorcista…" at bounding box center [609, 170] width 1440 height 237
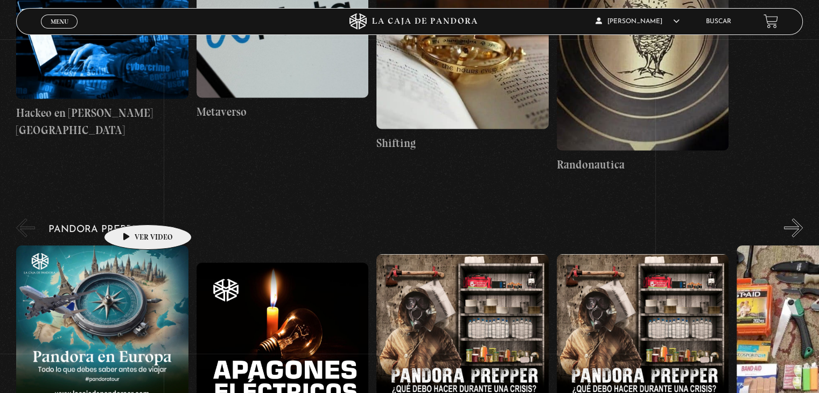
scroll to position [2712, 0]
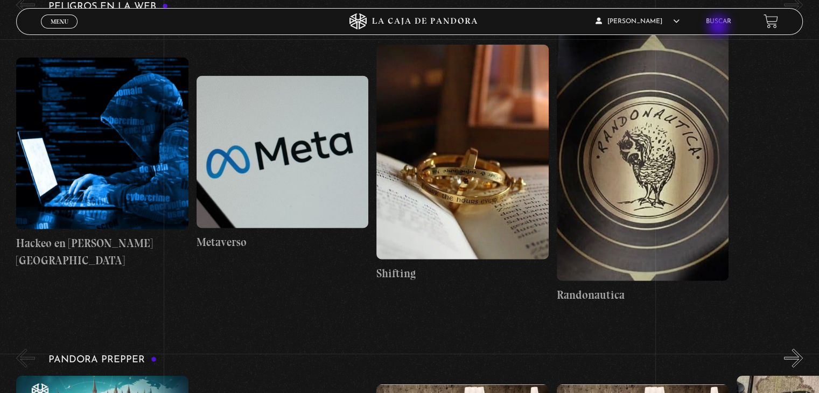
click at [719, 27] on li "Buscar" at bounding box center [718, 21] width 25 height 17
click at [723, 22] on link "Buscar" at bounding box center [718, 21] width 25 height 6
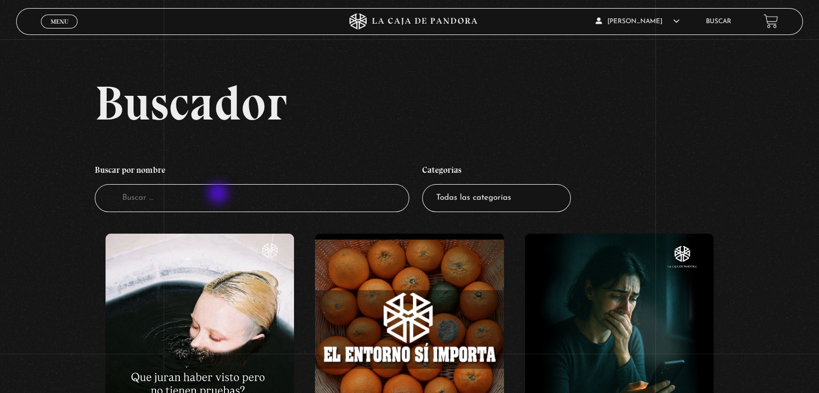
click at [216, 197] on input "Buscador" at bounding box center [252, 198] width 314 height 29
type input "atlas"
click at [156, 197] on input "at" at bounding box center [252, 198] width 314 height 29
drag, startPoint x: 156, startPoint y: 197, endPoint x: 85, endPoint y: 190, distance: 71.4
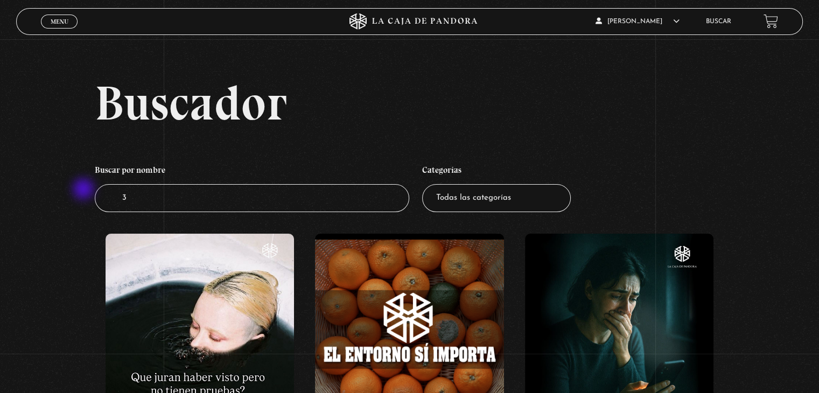
type input "31"
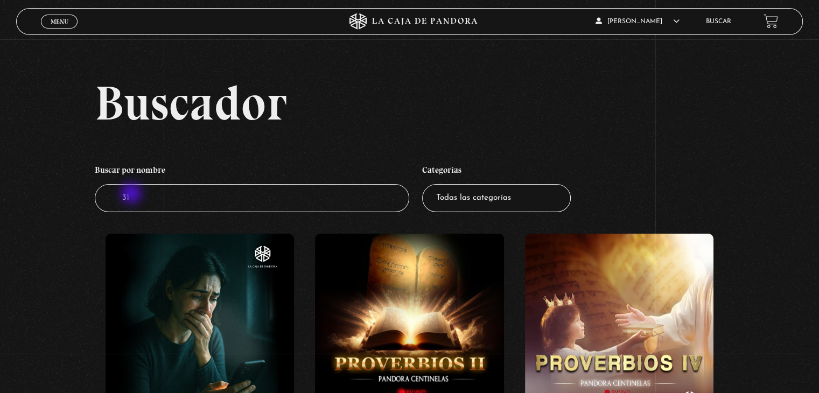
drag, startPoint x: 168, startPoint y: 198, endPoint x: 96, endPoint y: 194, distance: 71.7
click at [96, 194] on input "31" at bounding box center [252, 198] width 314 height 29
type input "3IAtlas"
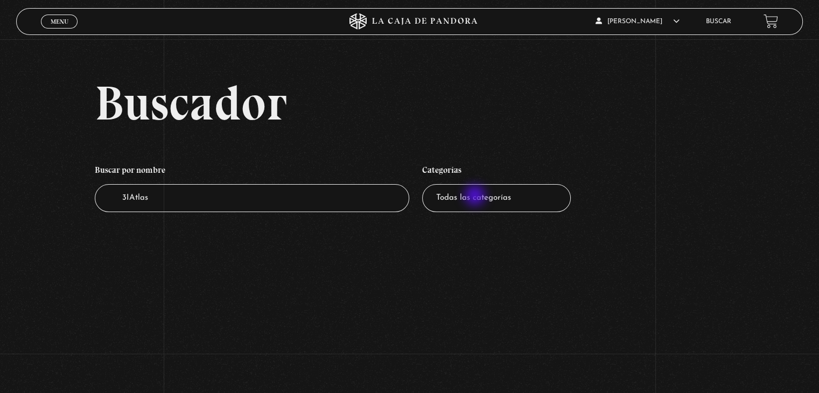
click at [476, 196] on select "Todas las categorías 11:11 Humanitario (1) Amo los [DATE] (4) Análisis de serie…" at bounding box center [496, 198] width 149 height 29
select select "paranormal"
click at [426, 184] on select "Todas las categorías 11:11 Humanitario (1) Amo los [DATE] (4) Análisis de serie…" at bounding box center [496, 198] width 149 height 29
click at [52, 22] on span "Menu" at bounding box center [60, 21] width 18 height 6
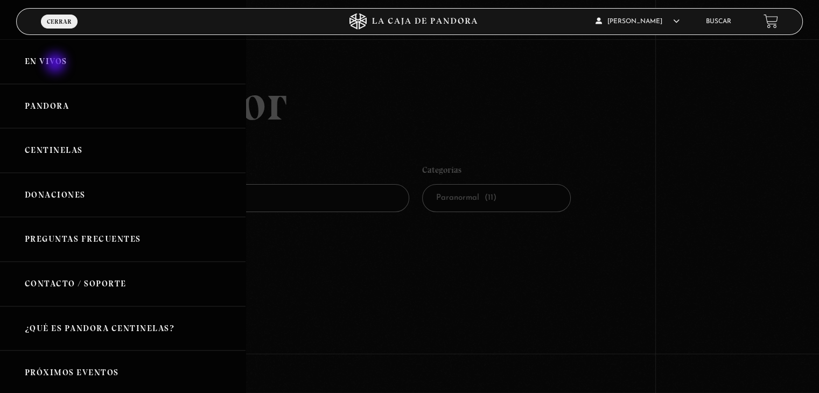
click at [57, 64] on link "En vivos" at bounding box center [122, 61] width 245 height 45
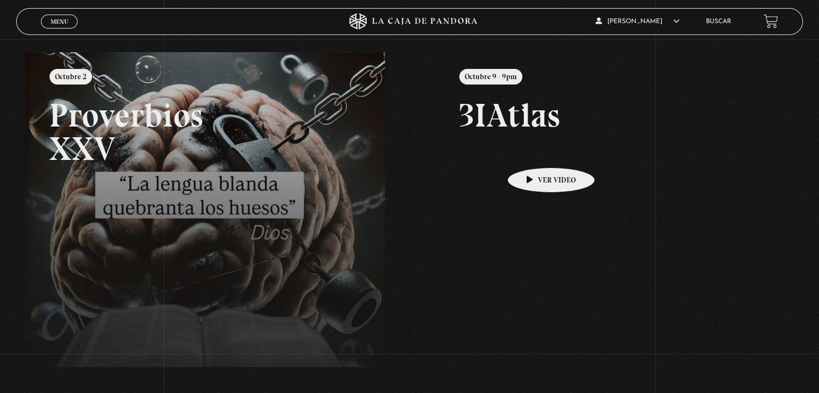
scroll to position [54, 0]
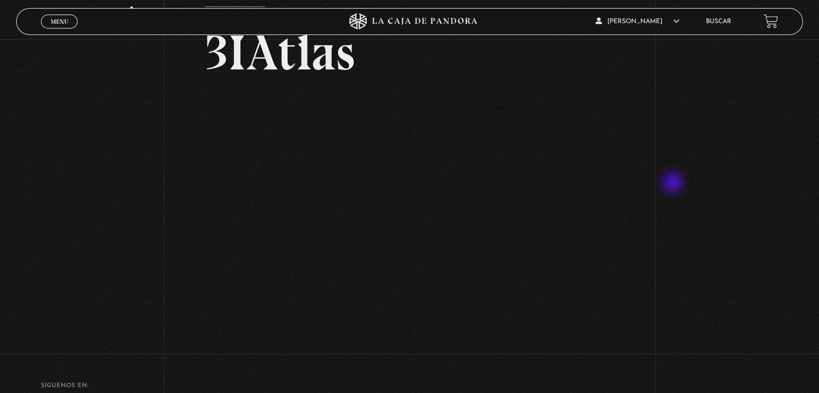
scroll to position [54, 0]
